Goal: Task Accomplishment & Management: Complete application form

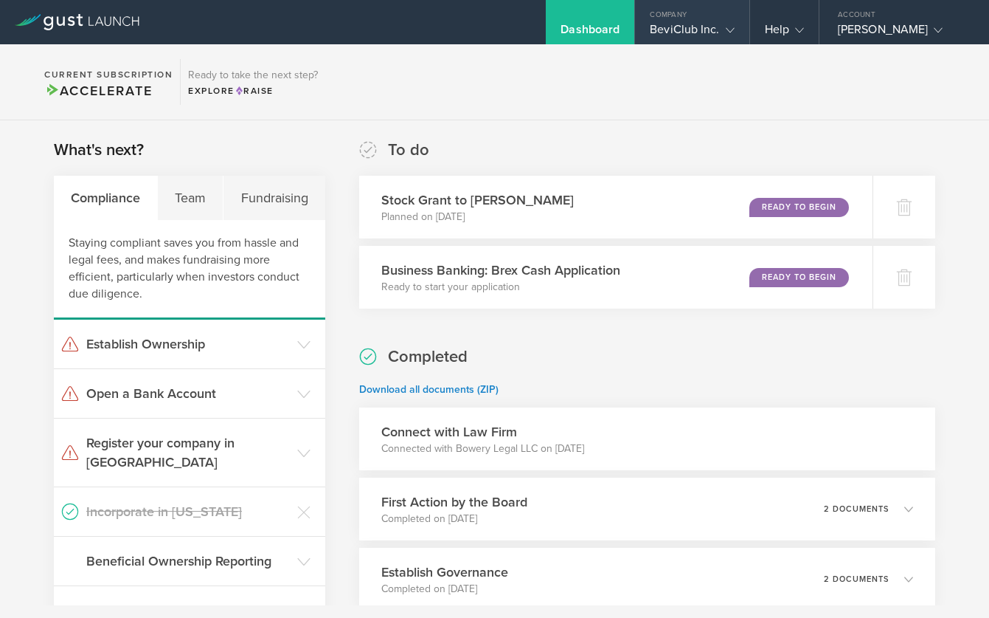
click at [728, 22] on gust-icon at bounding box center [727, 29] width 15 height 15
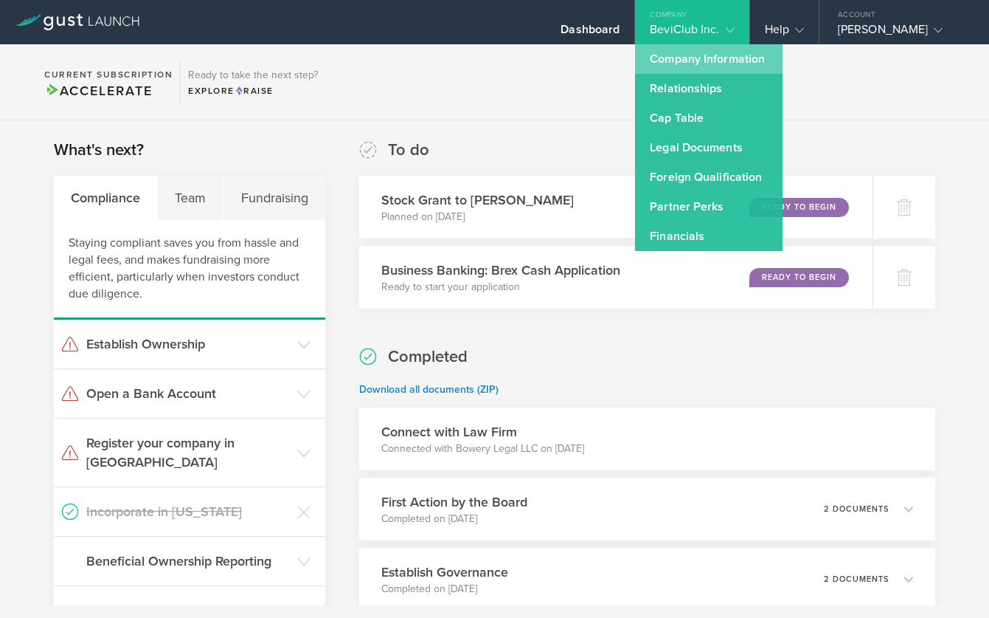
click at [693, 60] on link "Company Information" at bounding box center [709, 59] width 148 height 30
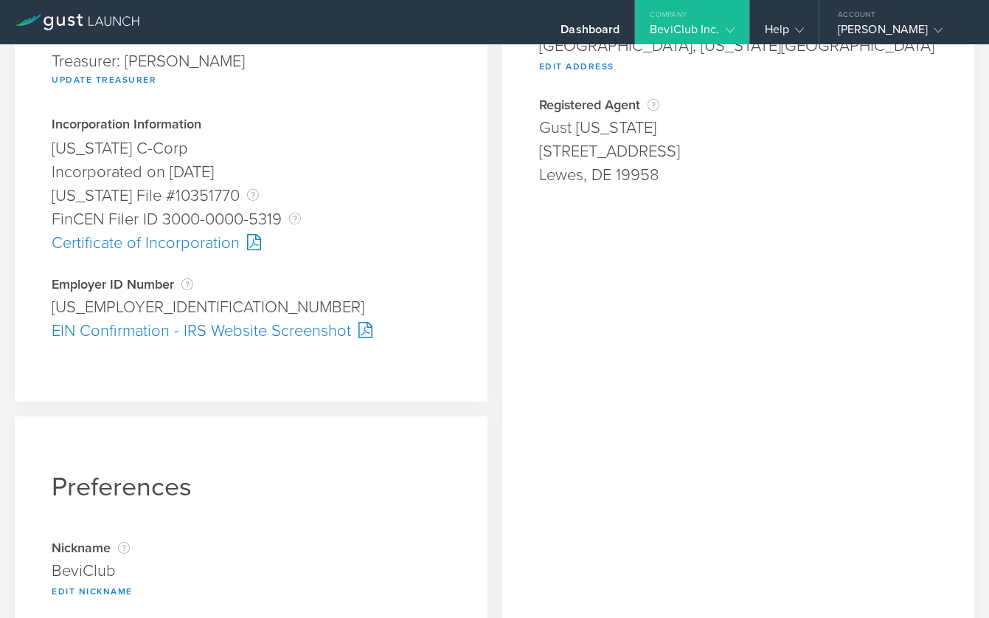
scroll to position [320, 0]
click at [195, 244] on div "Certificate of Incorporation" at bounding box center [251, 242] width 399 height 24
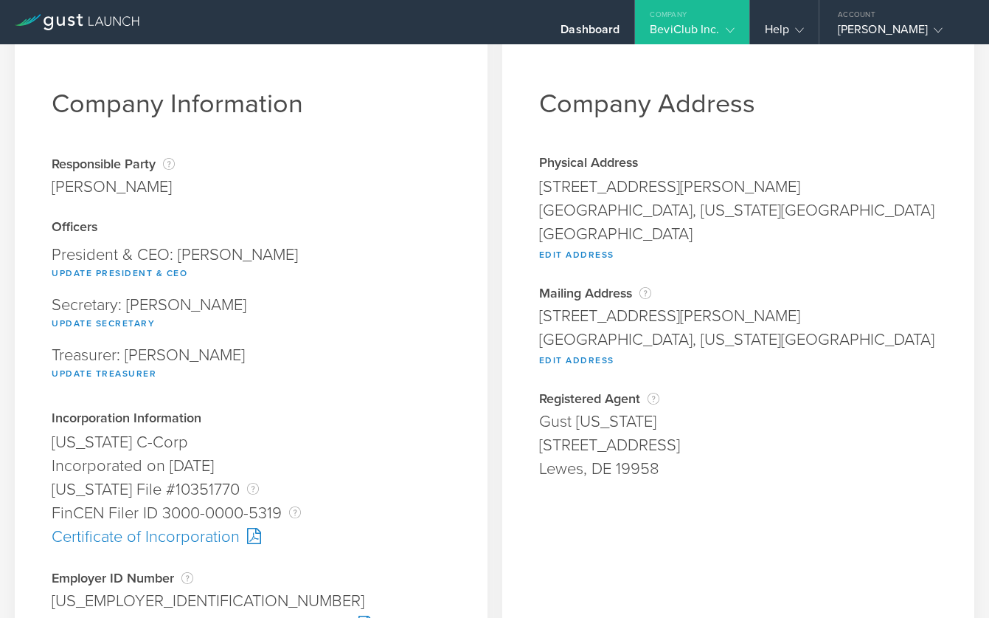
scroll to position [0, 0]
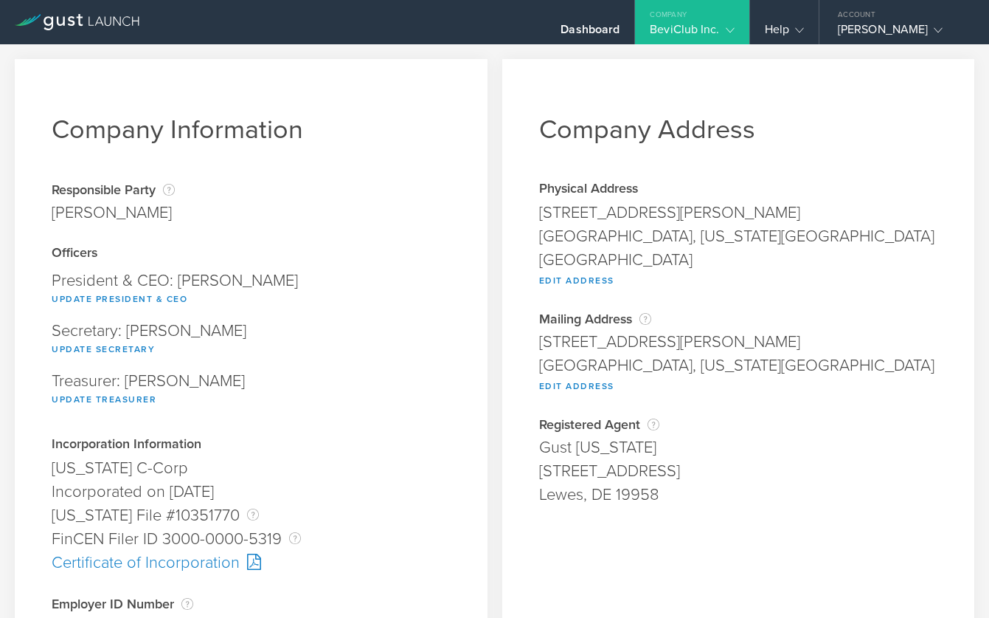
click at [713, 32] on div "BeviClub Inc." at bounding box center [692, 33] width 84 height 22
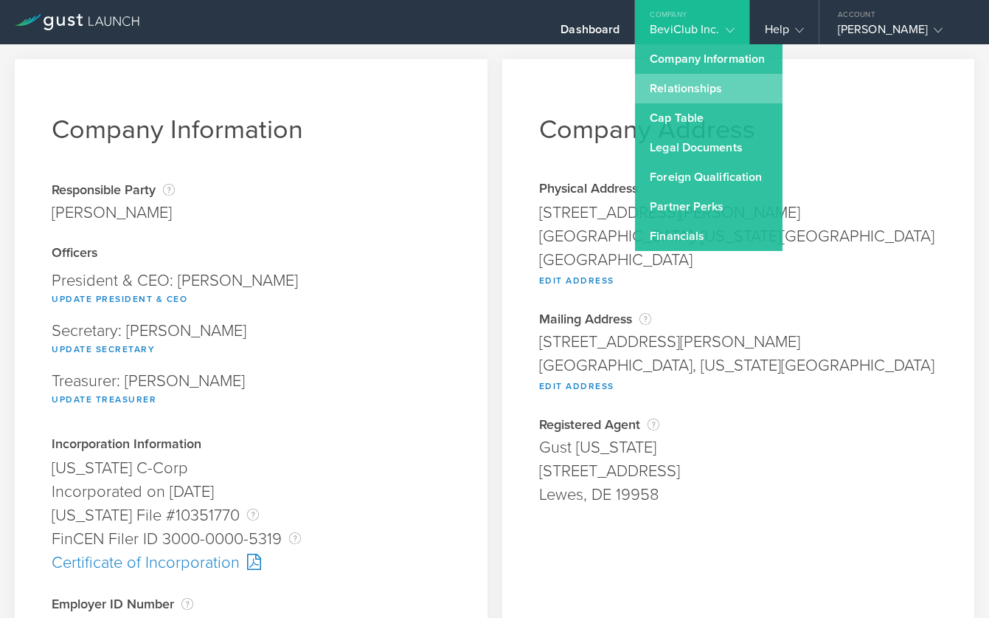
click at [683, 94] on link "Relationships" at bounding box center [709, 89] width 148 height 30
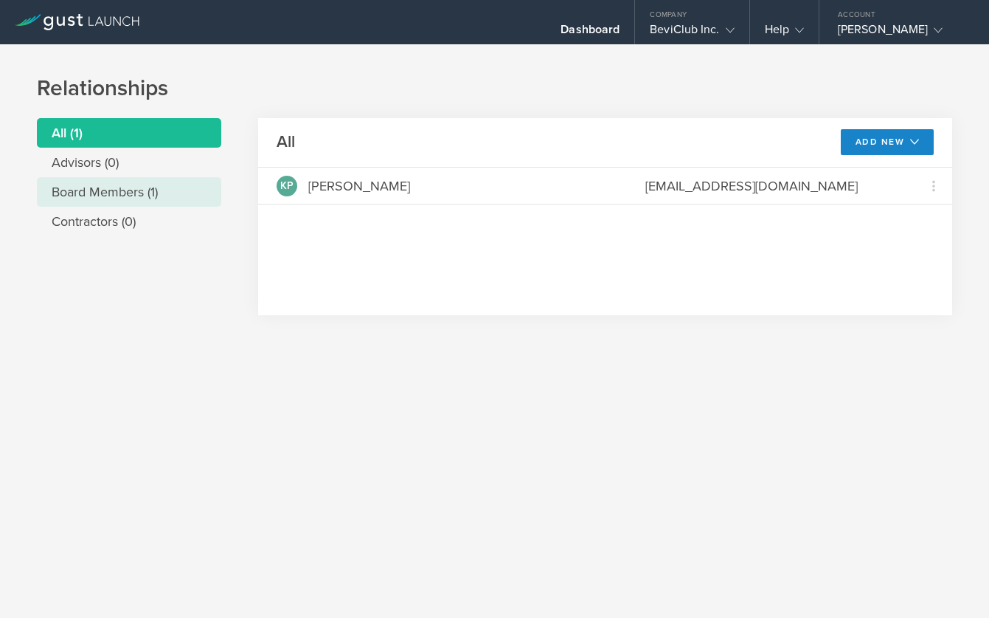
click at [112, 196] on li "Board Members (1)" at bounding box center [129, 192] width 184 height 30
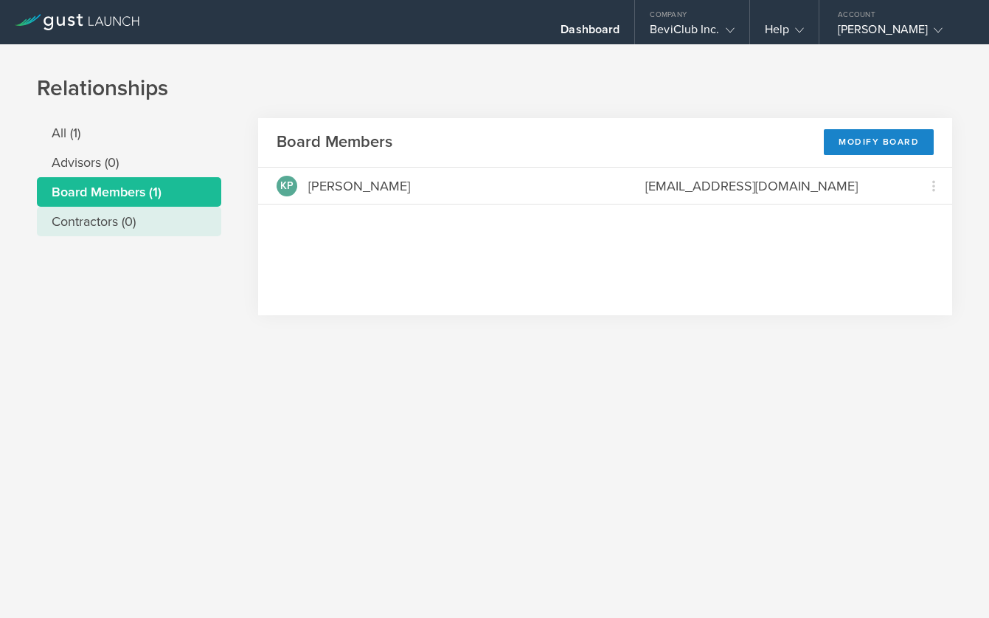
click at [108, 226] on li "Contractors (0)" at bounding box center [129, 222] width 184 height 30
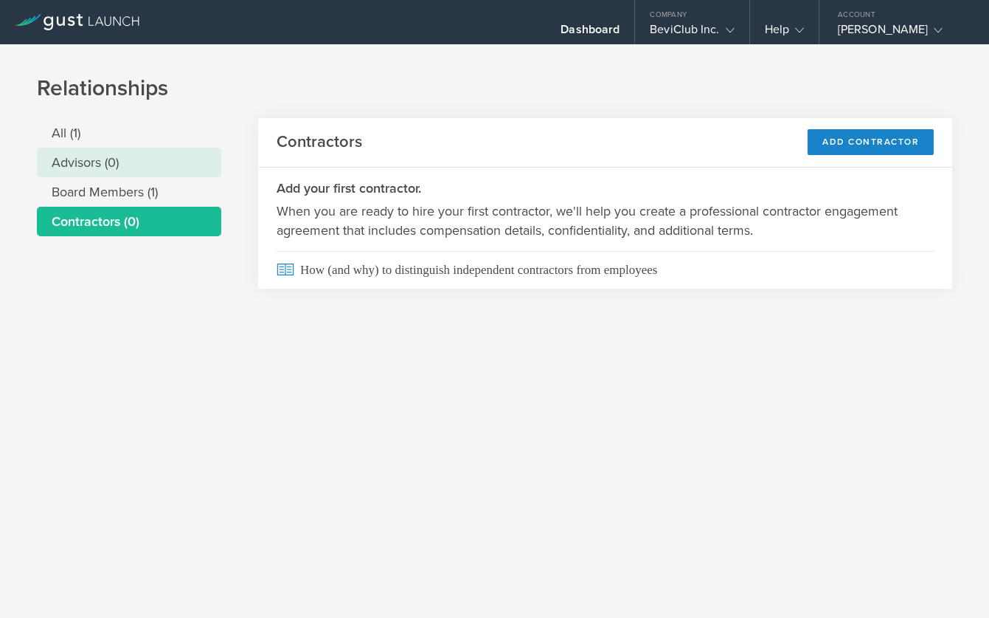
click at [95, 160] on li "Advisors (0)" at bounding box center [129, 163] width 184 height 30
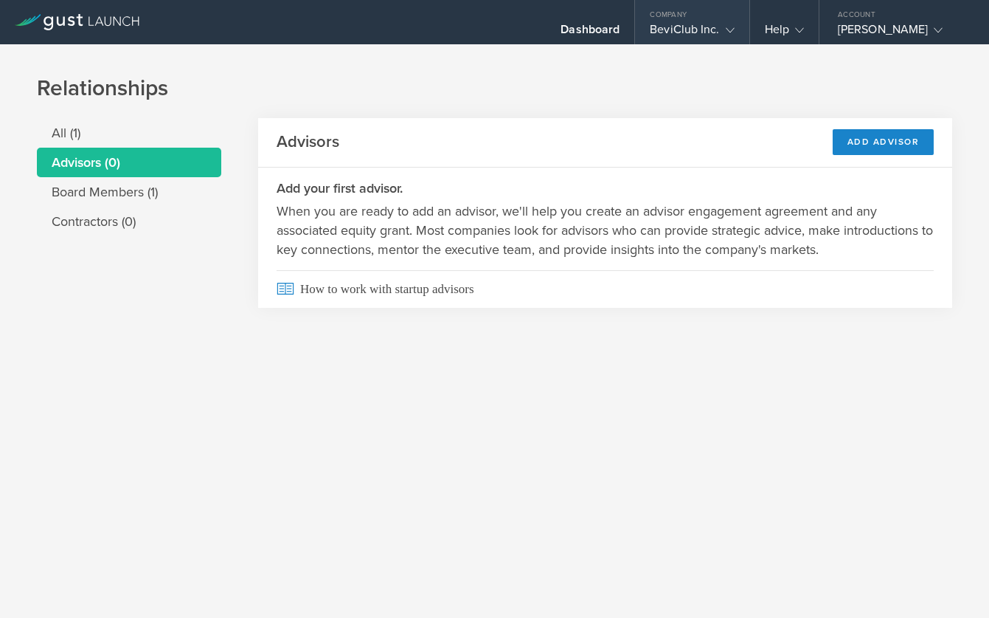
click at [713, 30] on div "BeviClub Inc." at bounding box center [692, 33] width 84 height 22
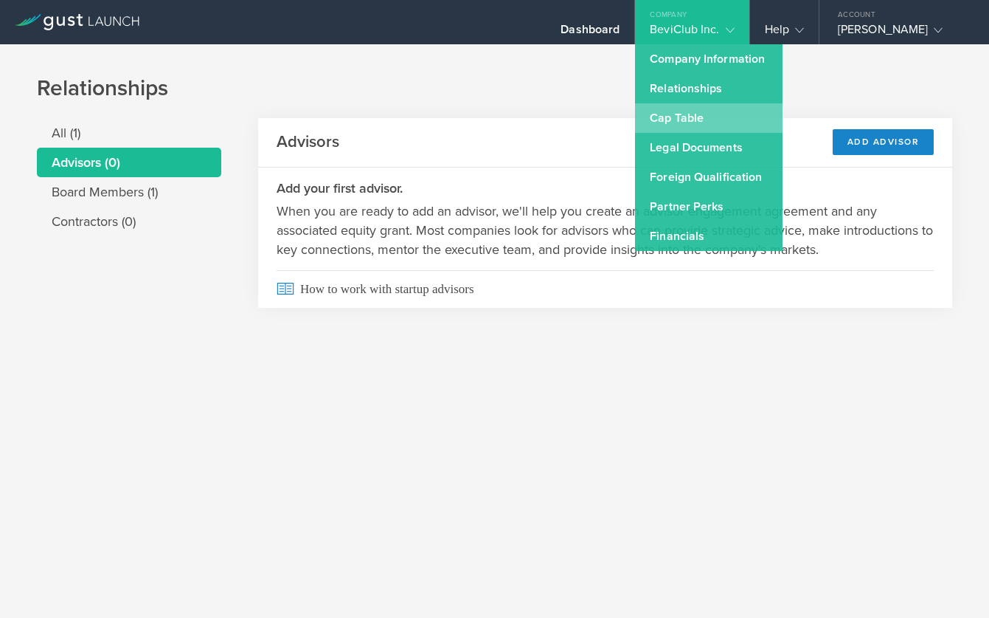
click at [664, 119] on link "Cap Table" at bounding box center [709, 118] width 148 height 30
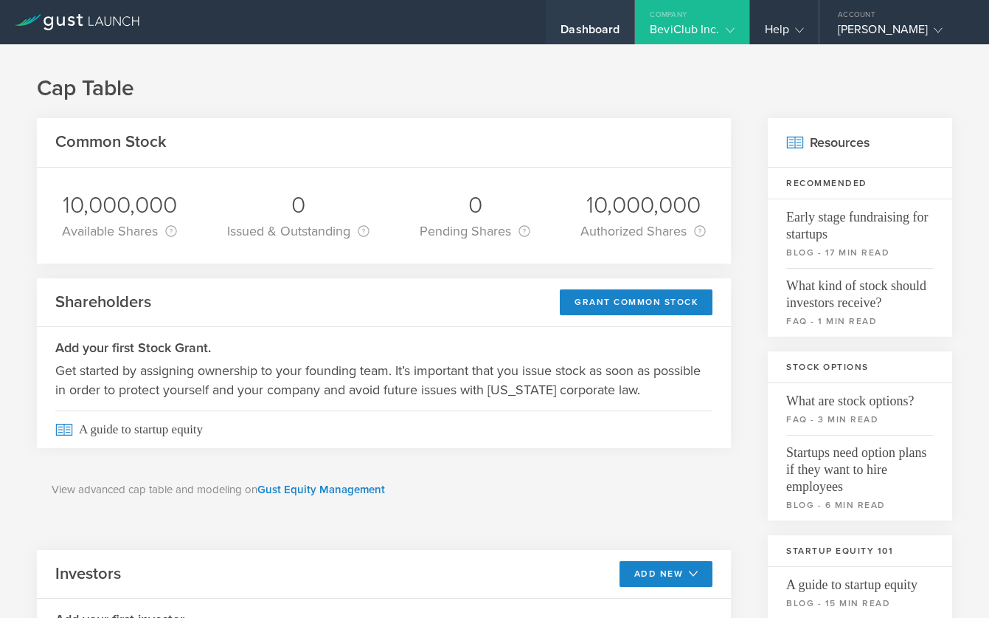
click at [578, 28] on div "Dashboard" at bounding box center [590, 33] width 59 height 22
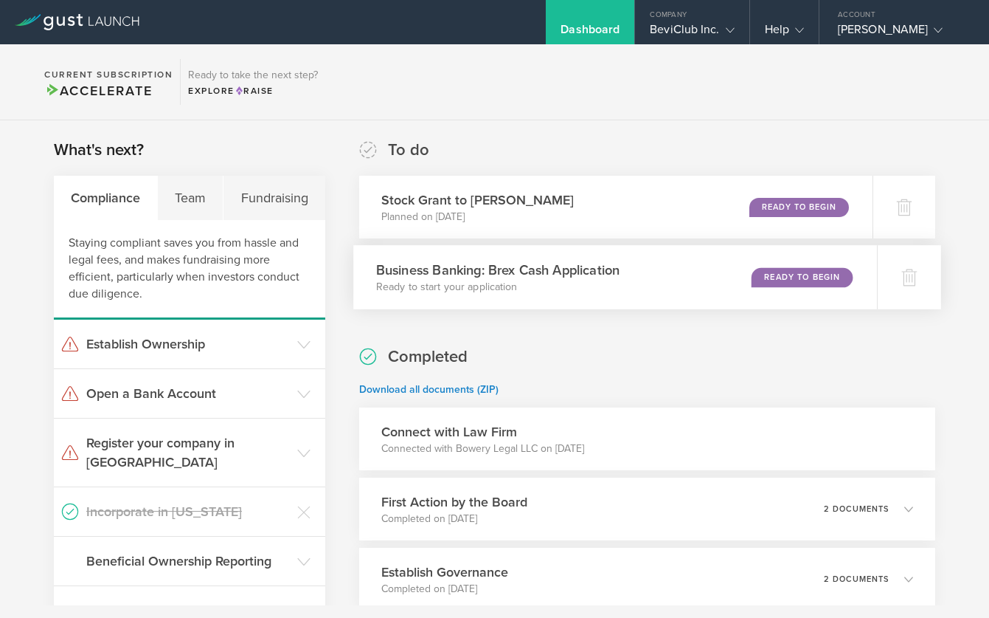
scroll to position [10, 0]
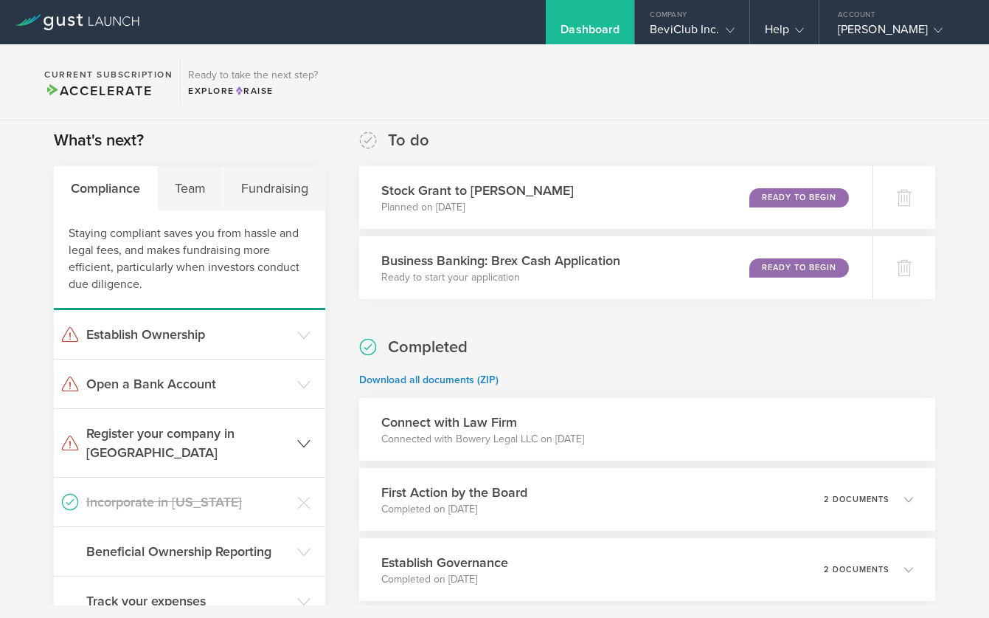
click at [159, 435] on h3 "Register your company in [GEOGRAPHIC_DATA]" at bounding box center [188, 443] width 204 height 38
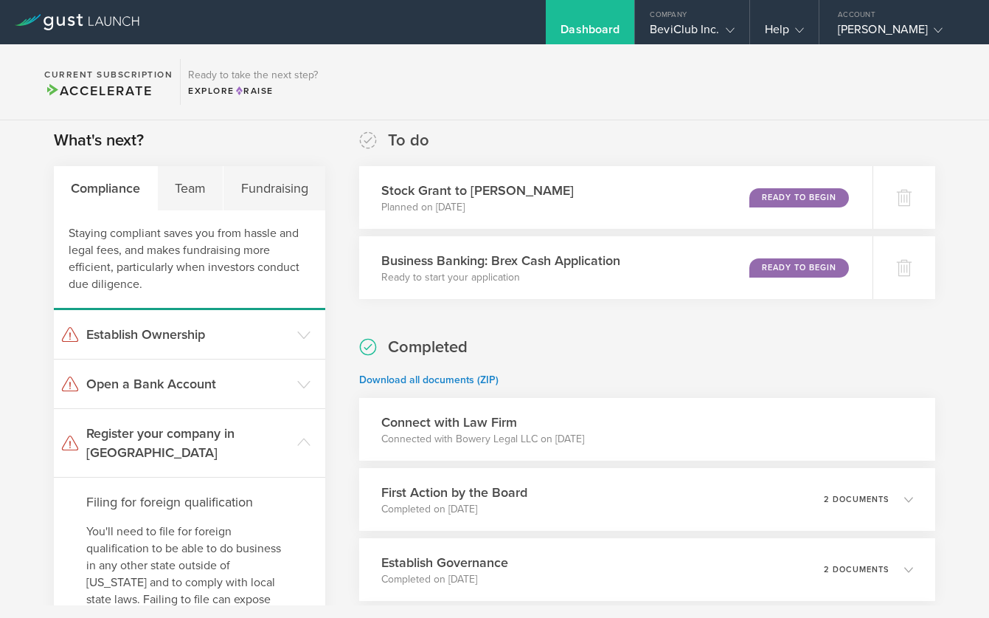
scroll to position [136, 0]
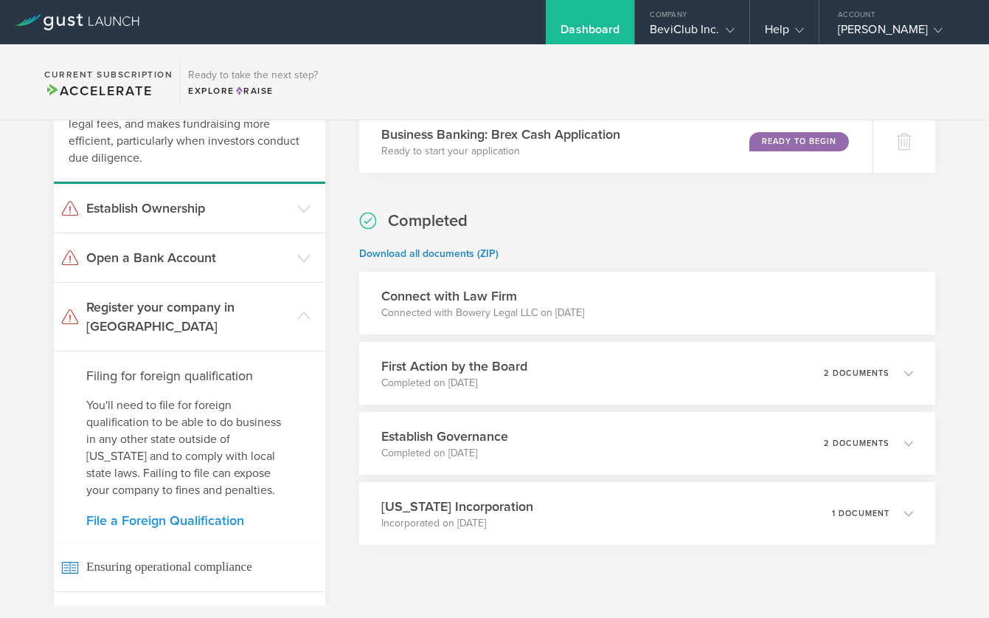
click at [110, 514] on link "File a Foreign Qualification" at bounding box center [189, 520] width 207 height 13
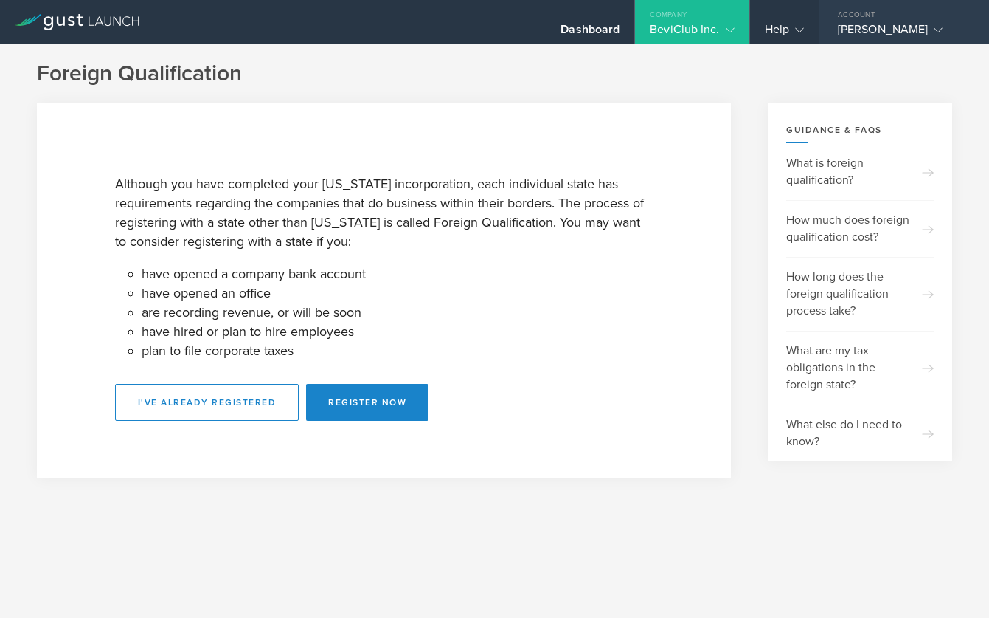
click at [942, 24] on gust-icon at bounding box center [935, 29] width 15 height 15
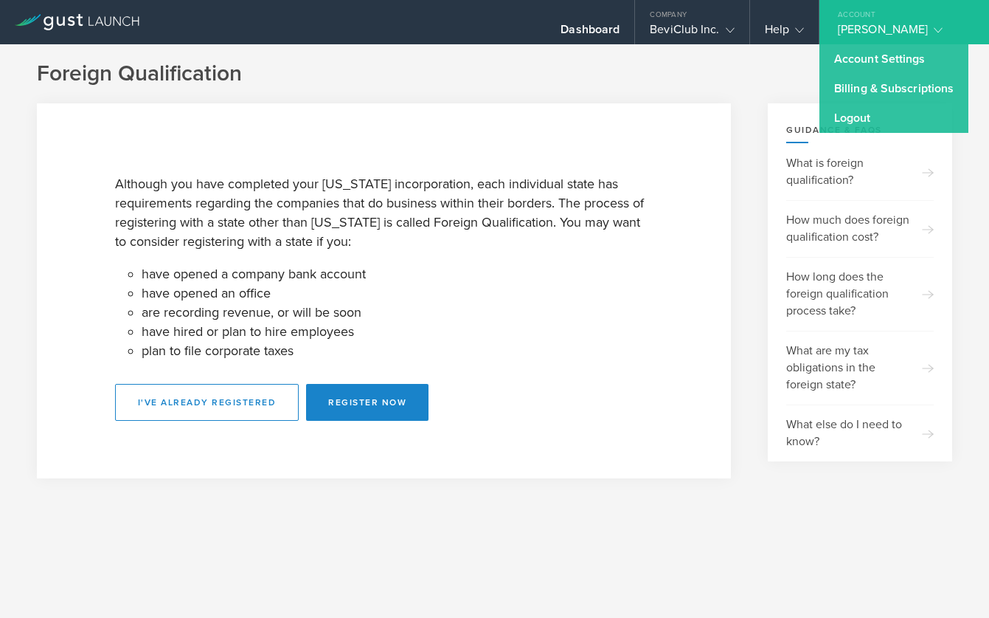
click at [942, 24] on gust-icon at bounding box center [935, 29] width 15 height 15
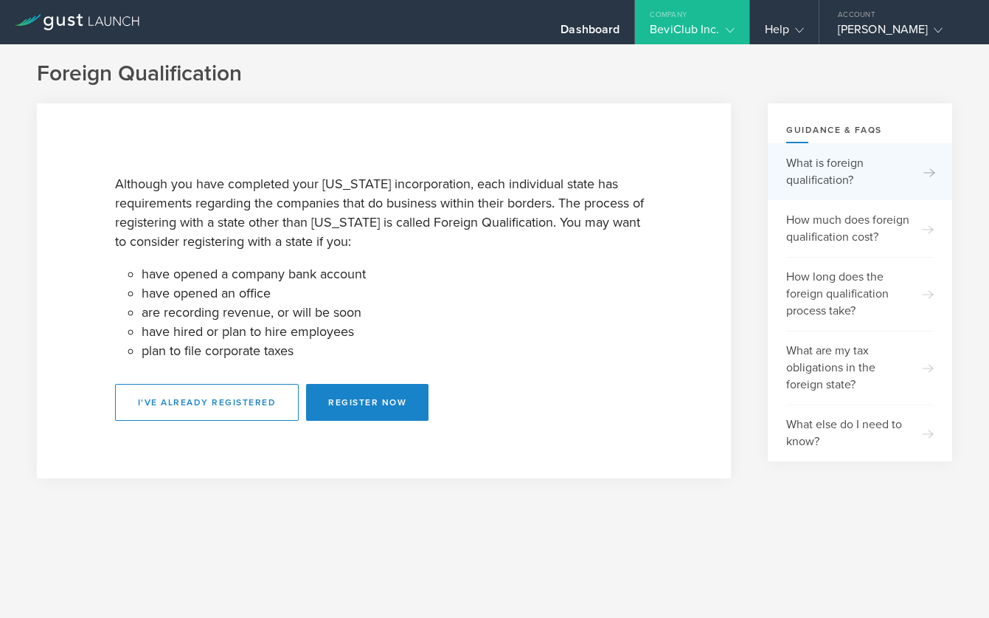
click at [809, 180] on div "What is foreign qualification?" at bounding box center [861, 171] width 148 height 57
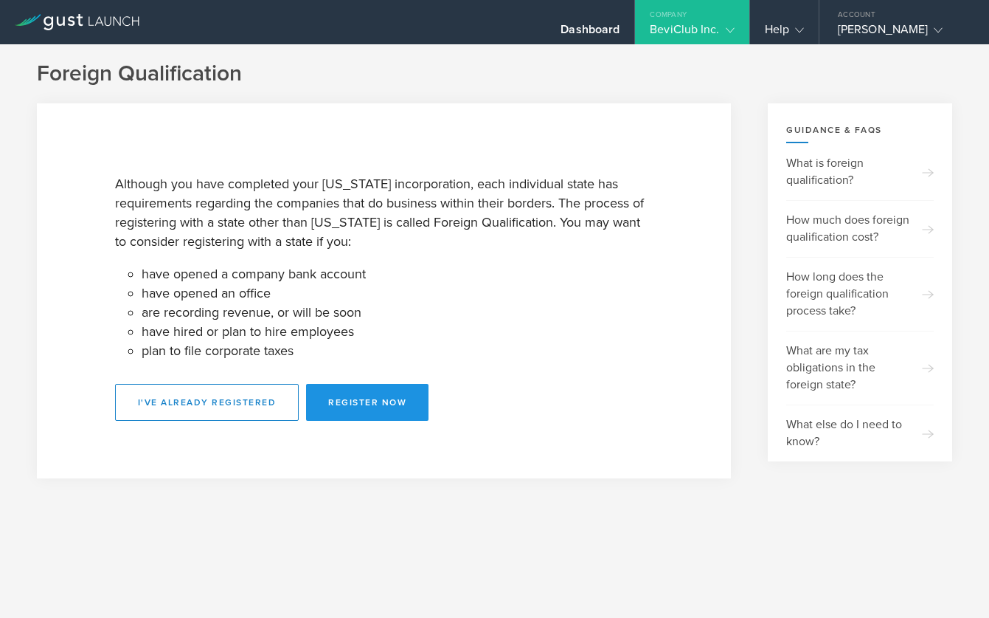
click at [359, 401] on button "Register Now" at bounding box center [367, 402] width 122 height 37
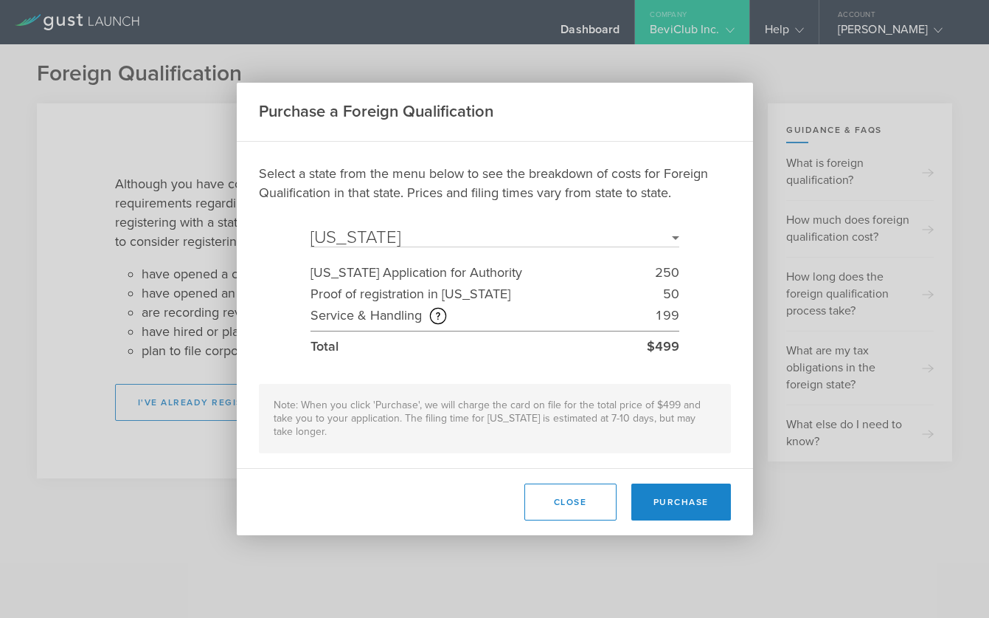
click at [666, 237] on select "Select a State [US_STATE] [US_STATE] [US_STATE] [US_STATE] [US_STATE] [US_STATE…" at bounding box center [495, 238] width 369 height 18
click at [311, 229] on select "Select a State [US_STATE] [US_STATE] [US_STATE] [US_STATE] [US_STATE] [US_STATE…" at bounding box center [495, 238] width 369 height 18
click at [666, 237] on select "Select a State [US_STATE] [US_STATE] [US_STATE] [US_STATE] [US_STATE] [US_STATE…" at bounding box center [495, 238] width 369 height 18
click at [311, 229] on select "Select a State [US_STATE] [US_STATE] [US_STATE] [US_STATE] [US_STATE] [US_STATE…" at bounding box center [495, 238] width 369 height 18
click at [657, 243] on select "Select a State [US_STATE] [US_STATE] [US_STATE] [US_STATE] [US_STATE] [US_STATE…" at bounding box center [495, 238] width 369 height 18
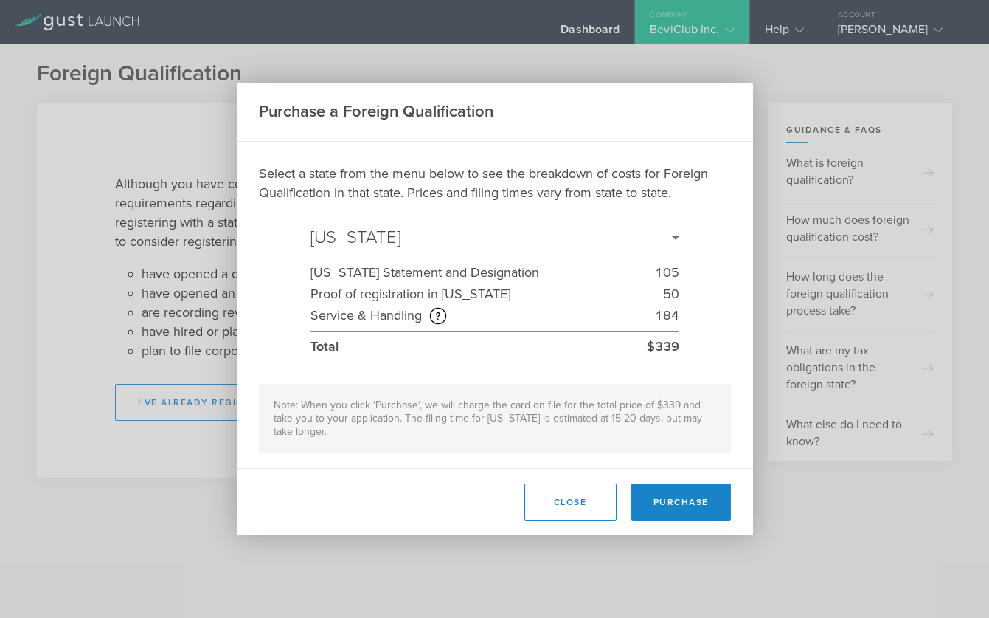
select select "NY"
click at [311, 229] on select "Select a State [US_STATE] [US_STATE] [US_STATE] [US_STATE] [US_STATE] [US_STATE…" at bounding box center [495, 238] width 369 height 18
